Goal: Task Accomplishment & Management: Manage account settings

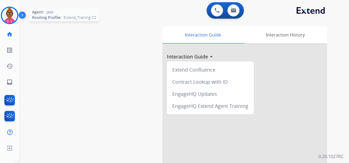
click at [13, 15] on img at bounding box center [9, 15] width 15 height 15
click at [20, 17] on img at bounding box center [23, 16] width 9 height 10
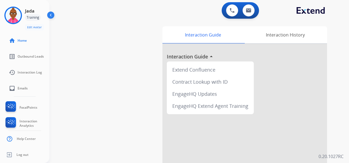
click at [66, 40] on div "swap_horiz Break voice bridge close_fullscreen Connect 3-Way Call merge_type Se…" at bounding box center [192, 134] width 287 height 229
click at [14, 18] on img at bounding box center [12, 15] width 15 height 15
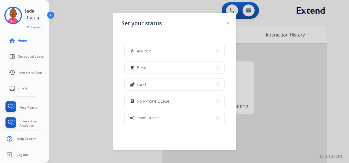
click at [228, 25] on div at bounding box center [228, 23] width 3 height 7
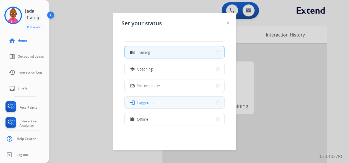
scroll to position [87, 0]
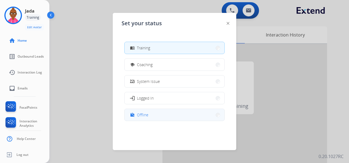
click at [152, 113] on button "work_off Offline" at bounding box center [175, 115] width 100 height 12
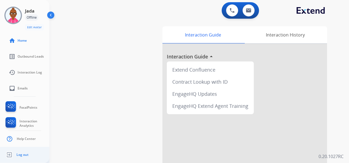
click at [19, 155] on span "Log out" at bounding box center [22, 155] width 12 height 4
